Goal: Task Accomplishment & Management: Manage account settings

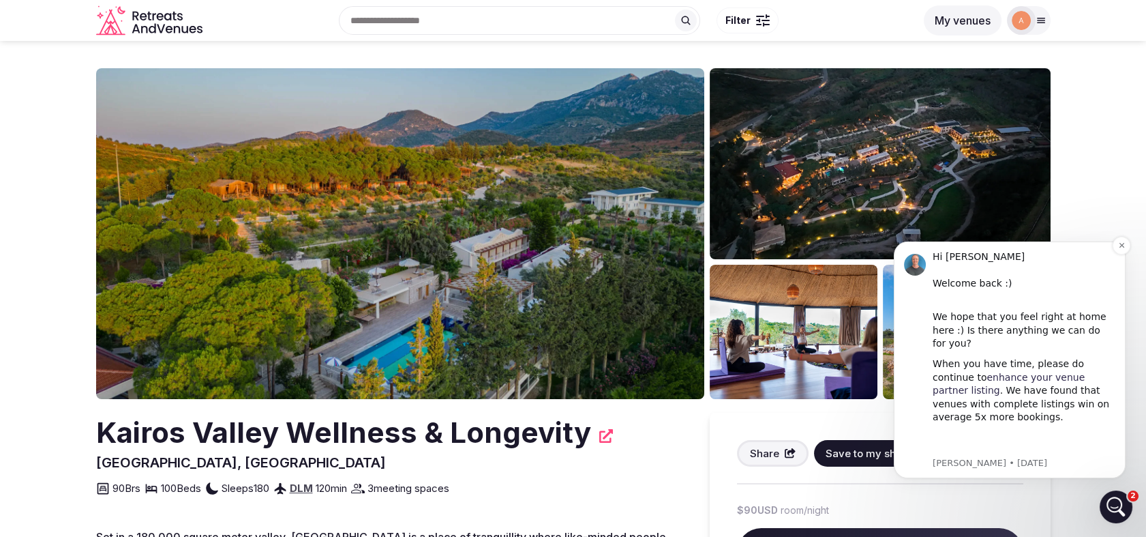
click at [1036, 372] on link "enhance your venue partner listing" at bounding box center [1009, 384] width 152 height 25
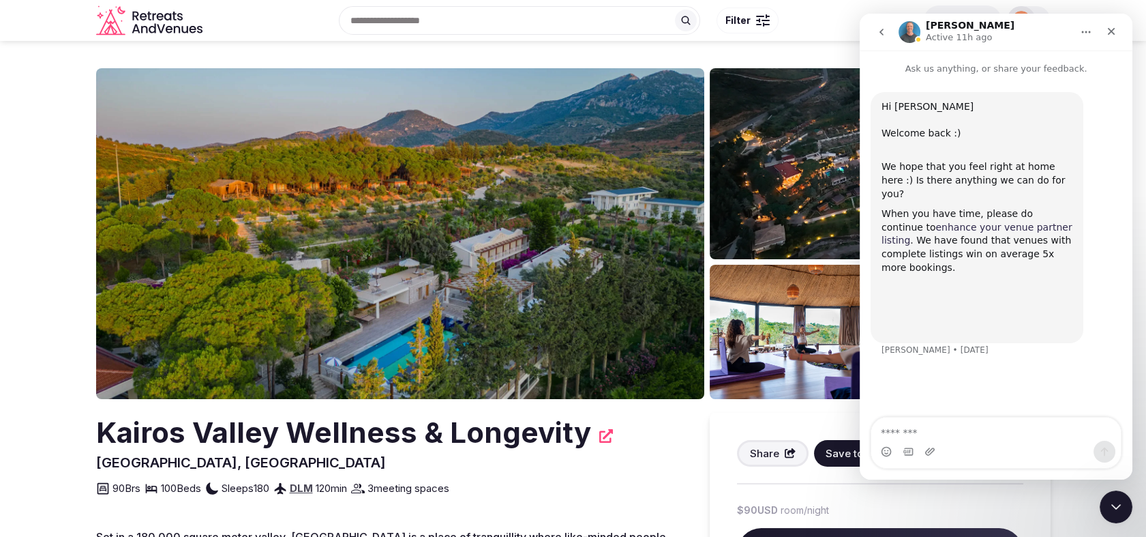
click at [989, 222] on link "enhance your venue partner listing" at bounding box center [977, 234] width 191 height 25
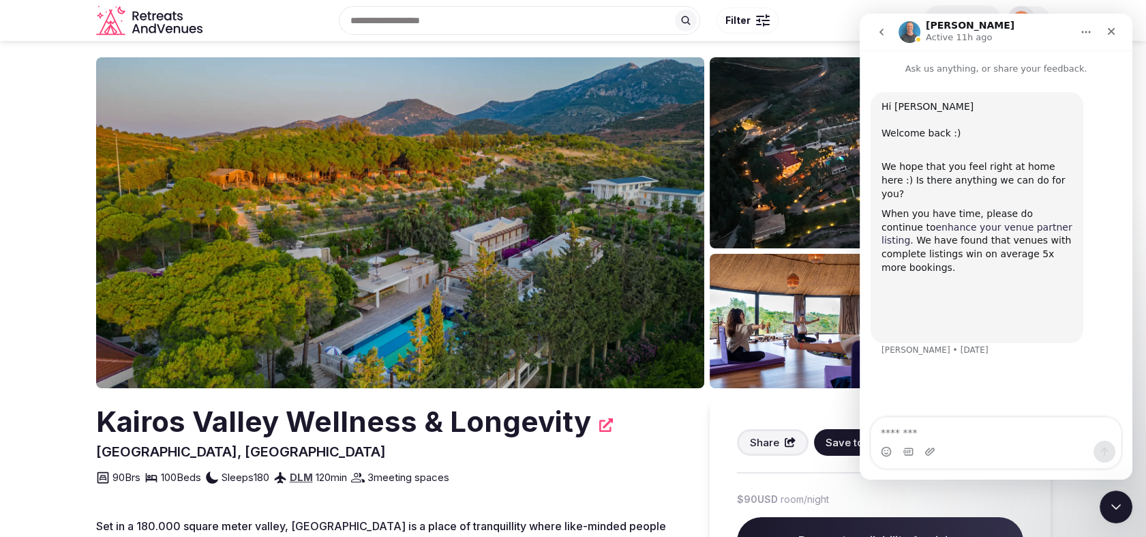
scroll to position [11, 0]
drag, startPoint x: 977, startPoint y: 232, endPoint x: 1026, endPoint y: 241, distance: 49.9
click at [1026, 241] on div "When you have time, please do continue to enhance your venue partner listing . …" at bounding box center [977, 267] width 191 height 120
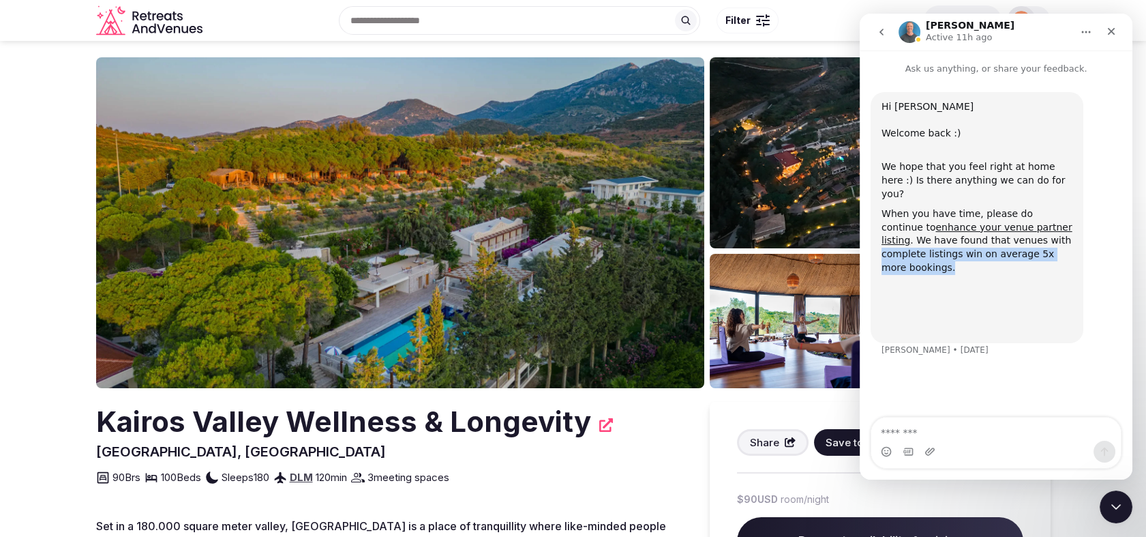
click at [1026, 241] on div "When you have time, please do continue to enhance your venue partner listing . …" at bounding box center [977, 267] width 191 height 120
click at [984, 273] on div "When you have time, please do continue to enhance your venue partner listing . …" at bounding box center [977, 267] width 191 height 120
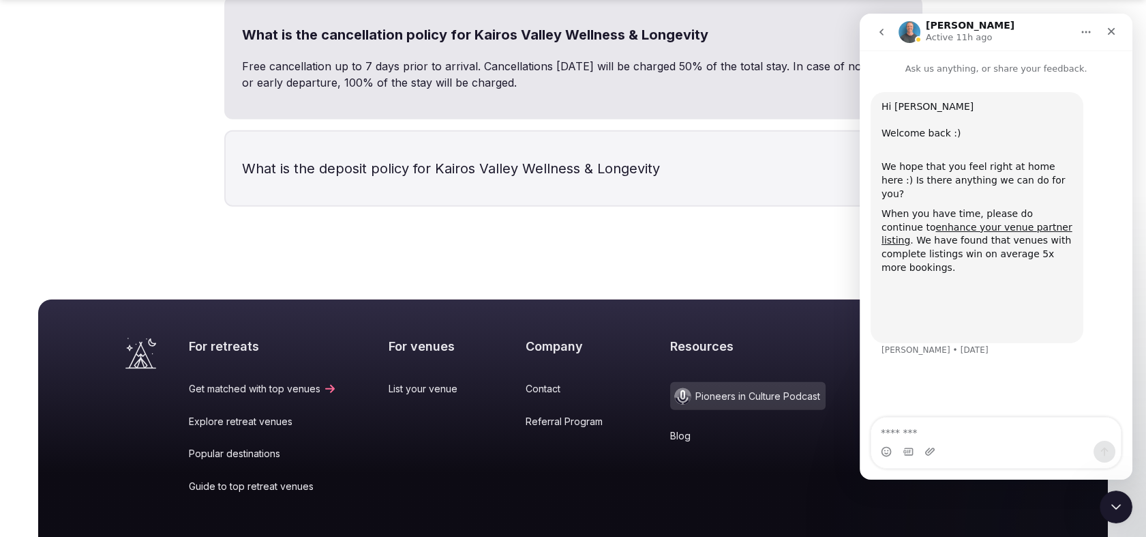
scroll to position [7476, 0]
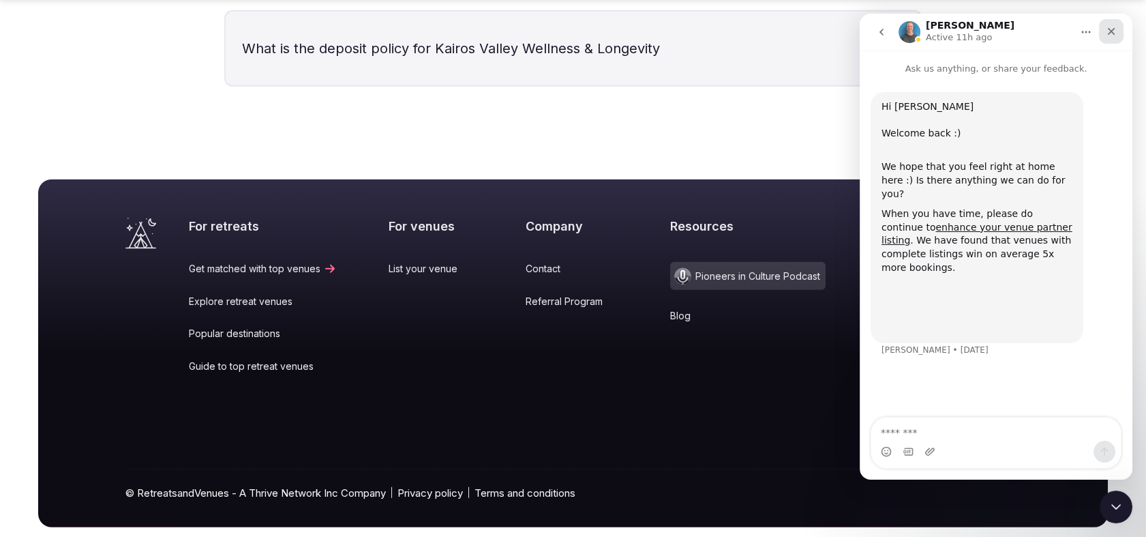
click at [1115, 31] on icon "Close" at bounding box center [1111, 31] width 11 height 11
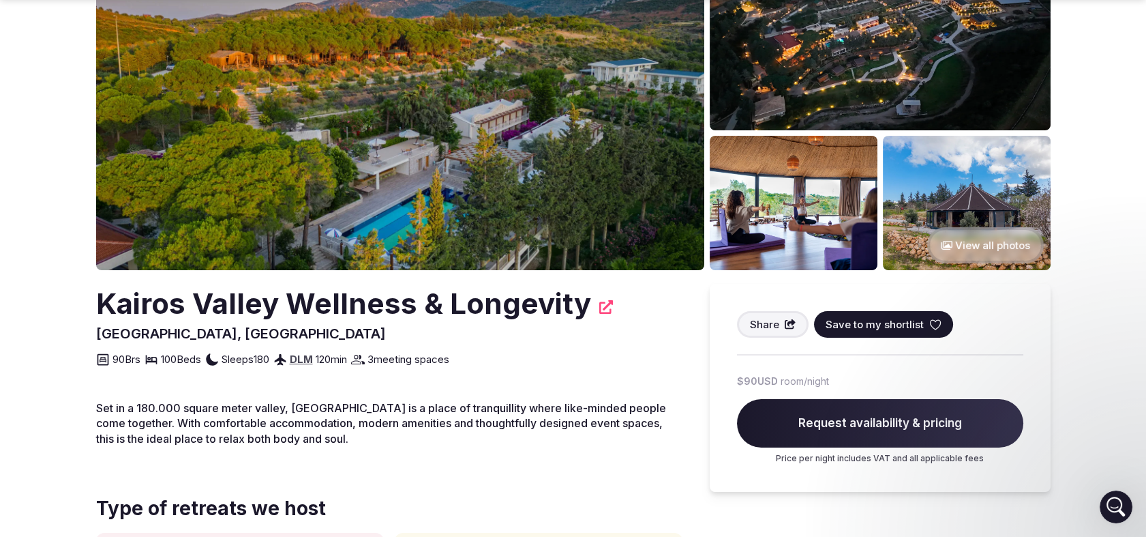
scroll to position [130, 0]
